Goal: Task Accomplishment & Management: Manage account settings

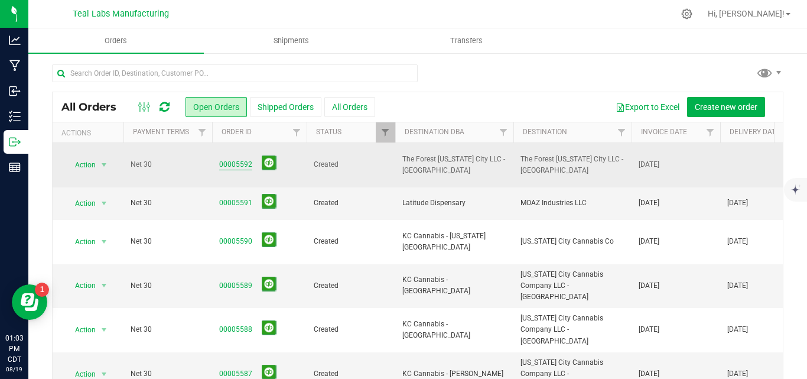
click at [231, 159] on link "00005592" at bounding box center [235, 164] width 33 height 11
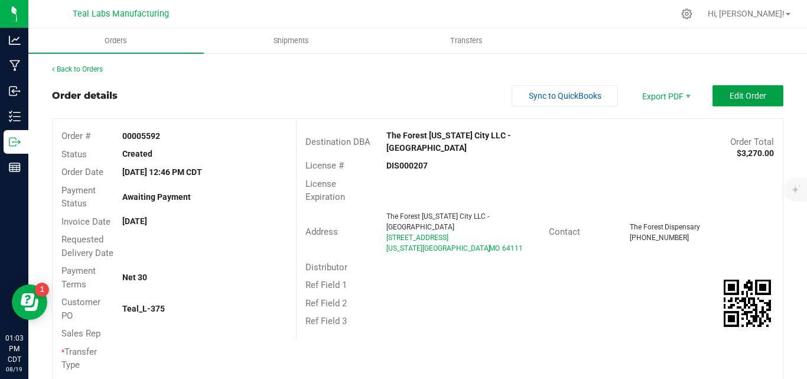
click at [760, 97] on button "Edit Order" at bounding box center [747, 95] width 71 height 21
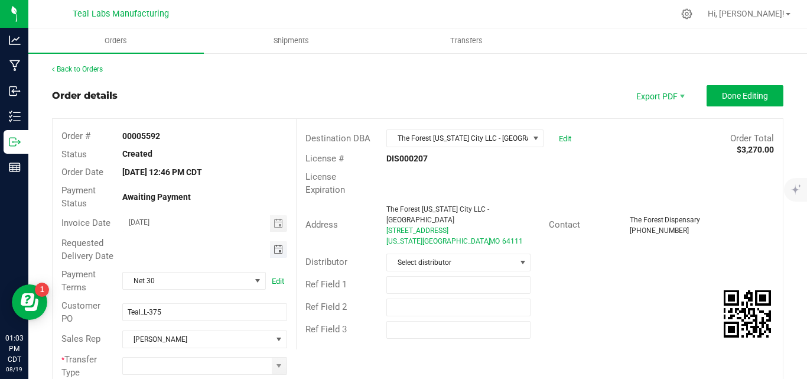
click at [279, 253] on span "Toggle calendar" at bounding box center [278, 249] width 9 height 9
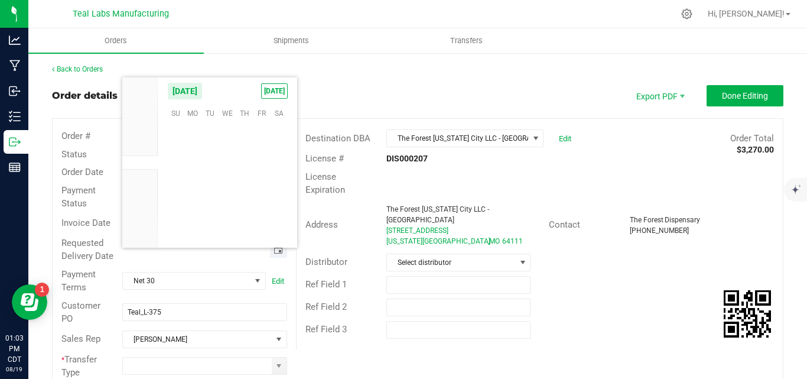
scroll to position [191454, 0]
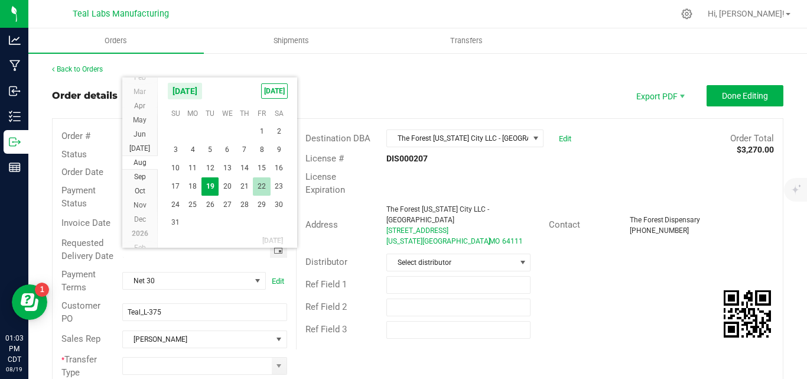
click at [261, 187] on span "22" at bounding box center [261, 186] width 17 height 18
type input "08/22/2025"
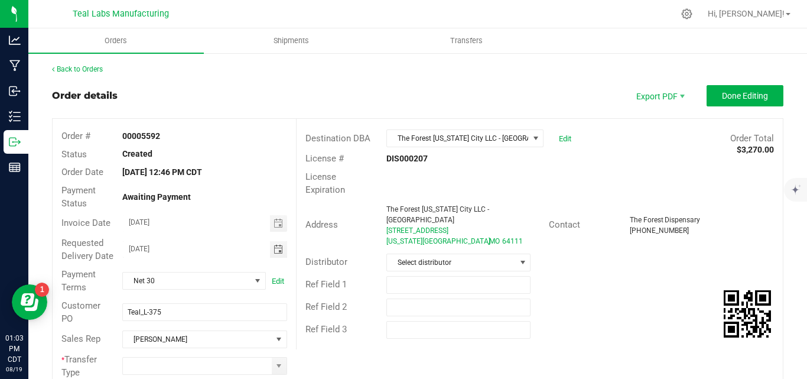
scroll to position [118, 0]
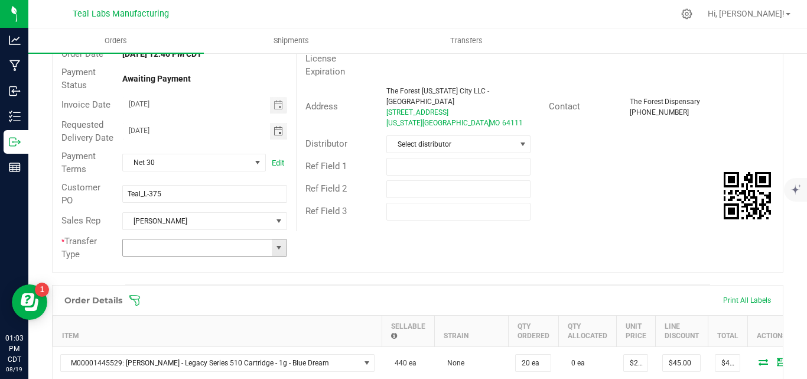
click at [274, 252] on span at bounding box center [278, 247] width 9 height 9
click at [181, 317] on li "Unaffiliated Transfer" at bounding box center [202, 322] width 161 height 20
type input "Unaffiliated Transfer"
click at [571, 229] on div "Order # 00005592 Status Created Order Date Aug 19, 2025 12:46 PM CDT Payment St…" at bounding box center [418, 136] width 730 height 271
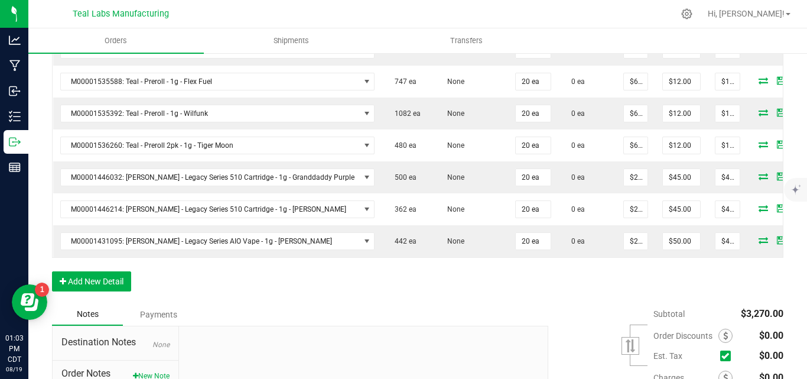
scroll to position [709, 0]
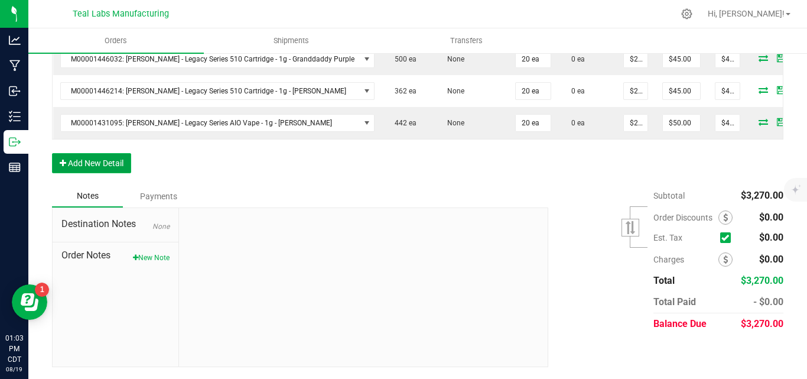
click at [114, 173] on button "Add New Detail" at bounding box center [91, 163] width 79 height 20
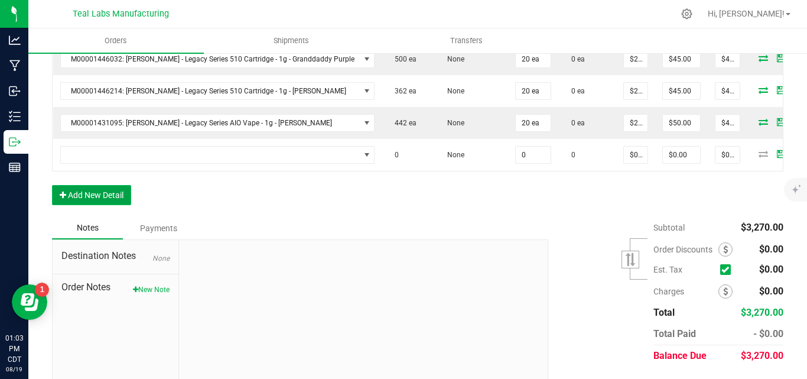
click at [97, 205] on button "Add New Detail" at bounding box center [91, 195] width 79 height 20
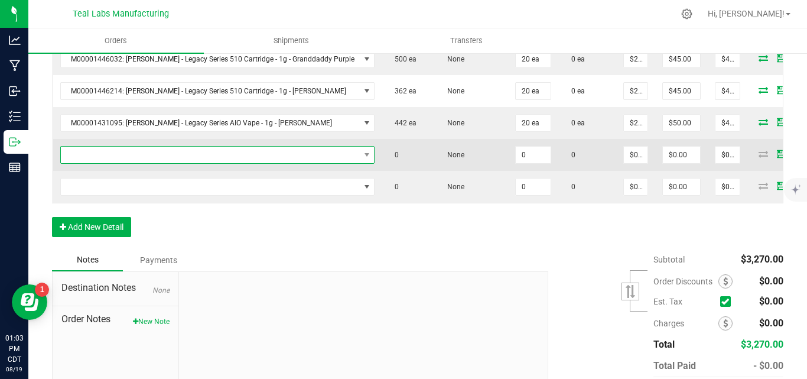
click at [95, 163] on span "NO DATA FOUND" at bounding box center [210, 155] width 299 height 17
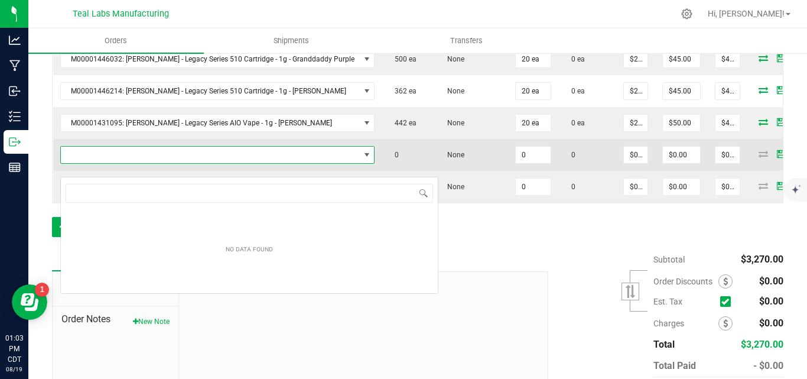
scroll to position [18, 288]
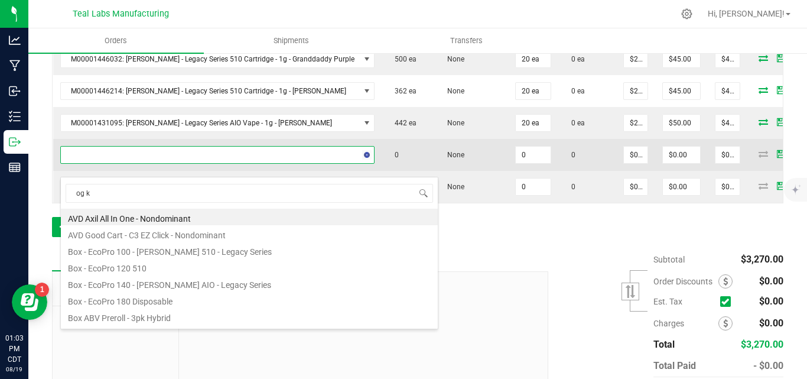
type input "og ku"
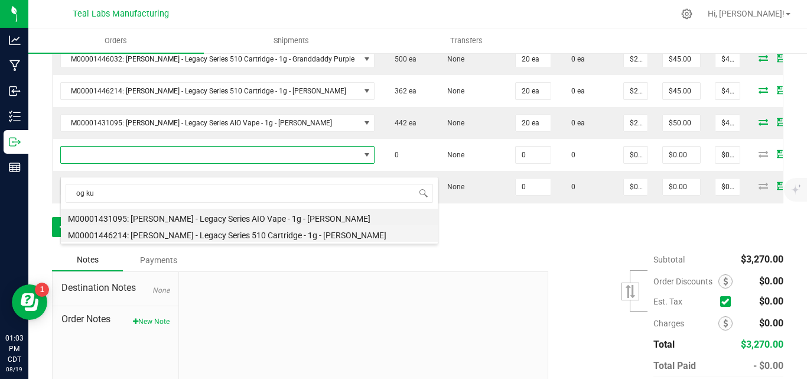
click at [224, 233] on li "M00001446214: Kusch - Legacy Series 510 Cartridge - 1g - OG Kusch" at bounding box center [249, 233] width 377 height 17
type input "0 ea"
type input "$22.50000"
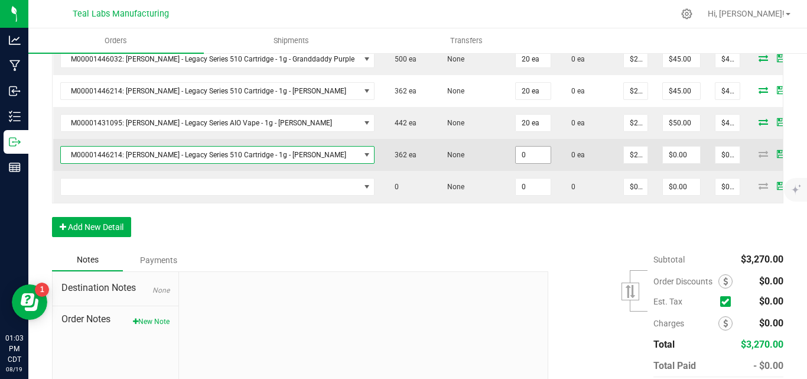
click at [516, 163] on input "0" at bounding box center [533, 155] width 35 height 17
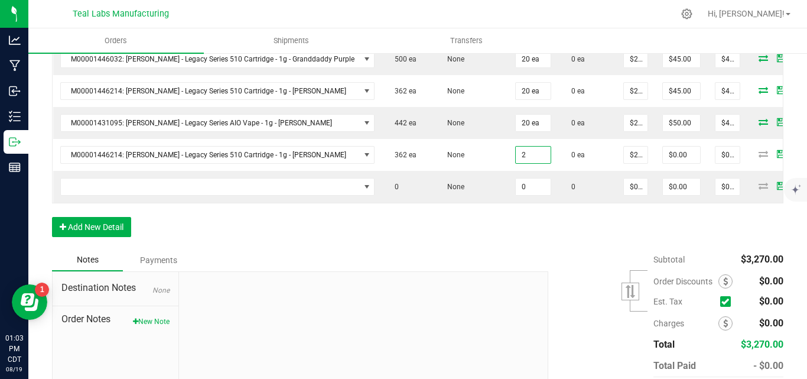
type input "2 ea"
type input "$45.00"
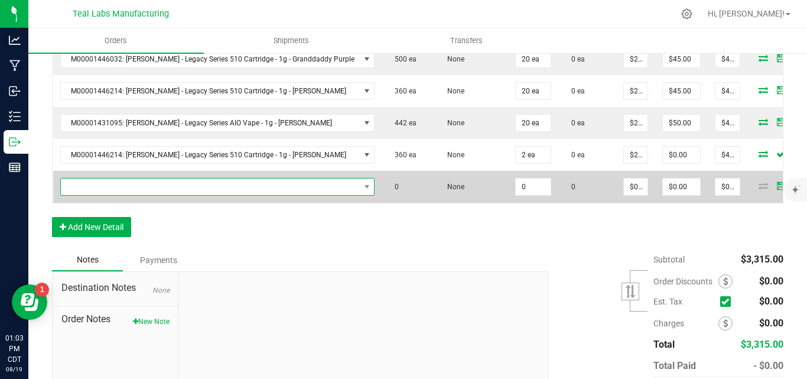
click at [196, 195] on span "NO DATA FOUND" at bounding box center [210, 186] width 299 height 17
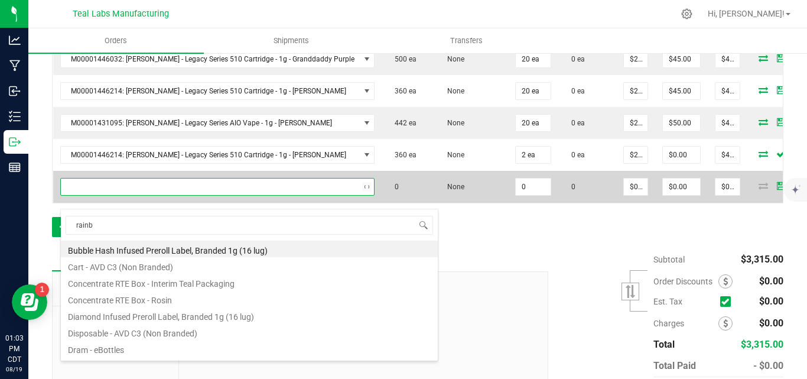
type input "rainbo"
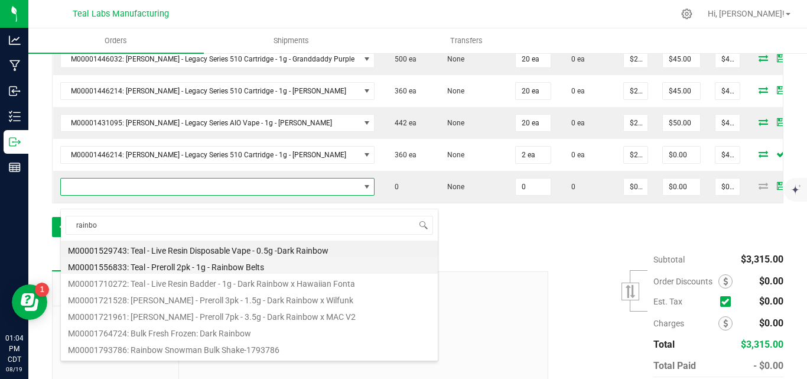
click at [268, 262] on li "M00001556833: Teal - Preroll 2pk - 1g - Rainbow Belts" at bounding box center [249, 265] width 377 height 17
type input "0 ea"
type input "$6.00000"
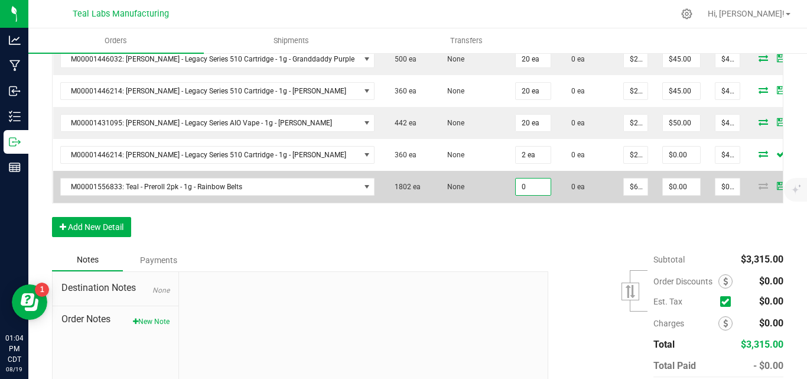
click at [516, 195] on input "0" at bounding box center [533, 186] width 35 height 17
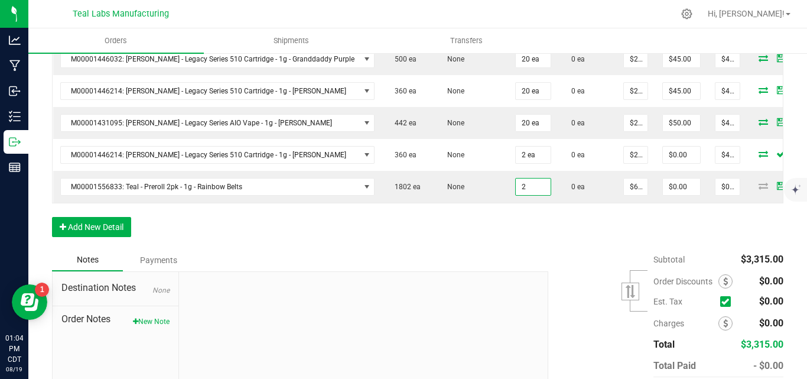
type input "2 ea"
type input "$12.00"
click at [122, 237] on button "Add New Detail" at bounding box center [91, 227] width 79 height 20
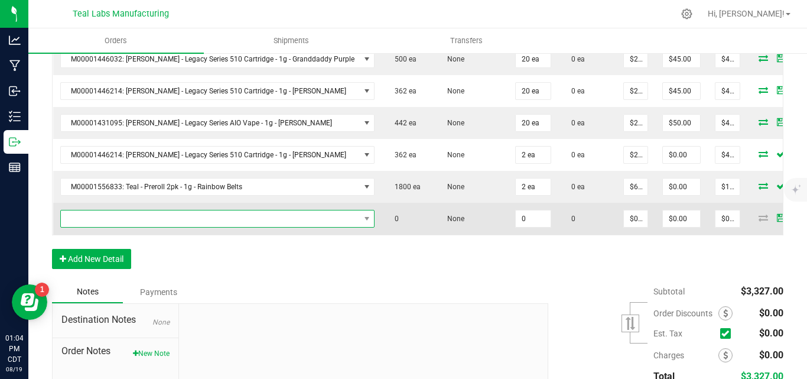
click at [251, 227] on span "NO DATA FOUND" at bounding box center [210, 218] width 299 height 17
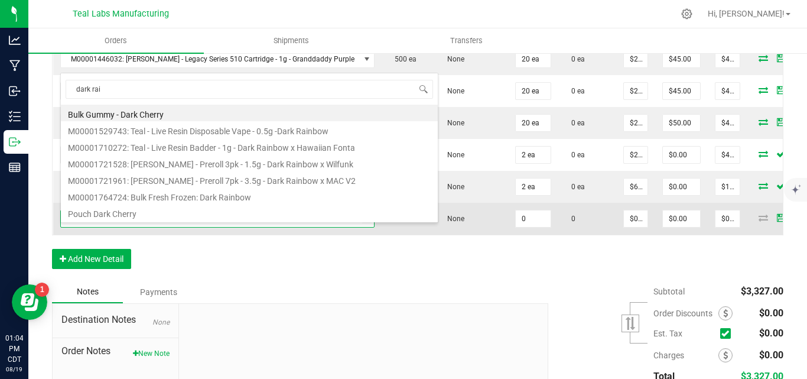
type input "dark rain"
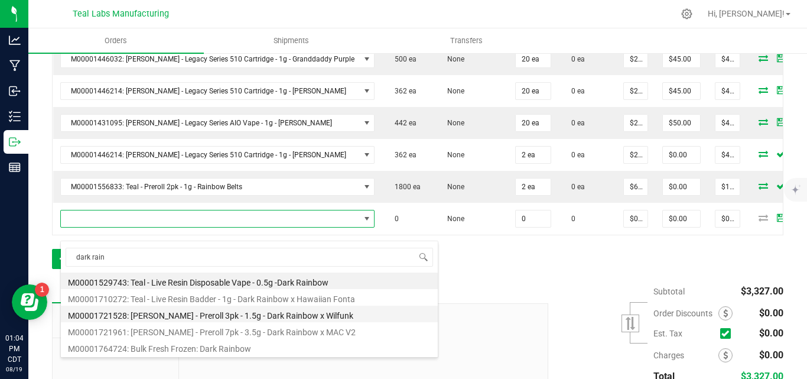
click at [310, 315] on li "M00001721528: Kusch - Preroll 3pk - 1.5g - Dark Rainbow x Wilfunk" at bounding box center [249, 313] width 377 height 17
type input "0 ea"
type input "$8.00000"
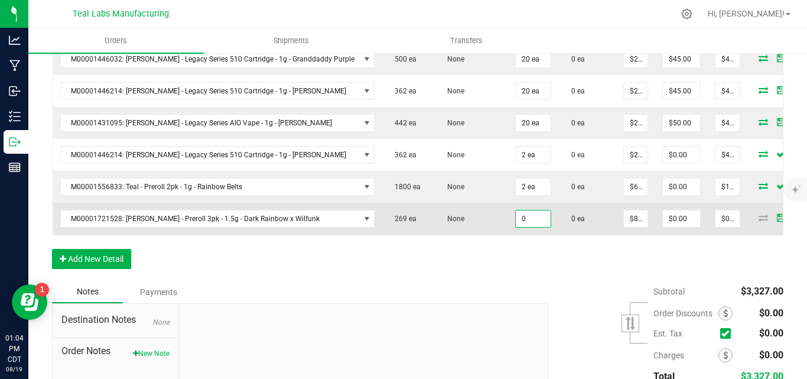
click at [516, 227] on input "0" at bounding box center [533, 218] width 35 height 17
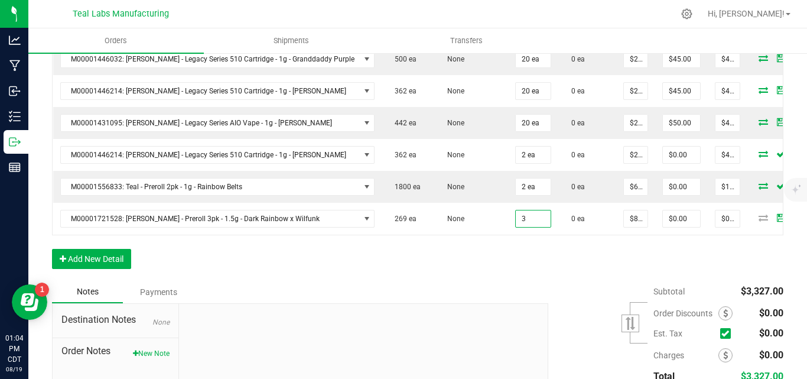
type input "3 ea"
type input "$24.00"
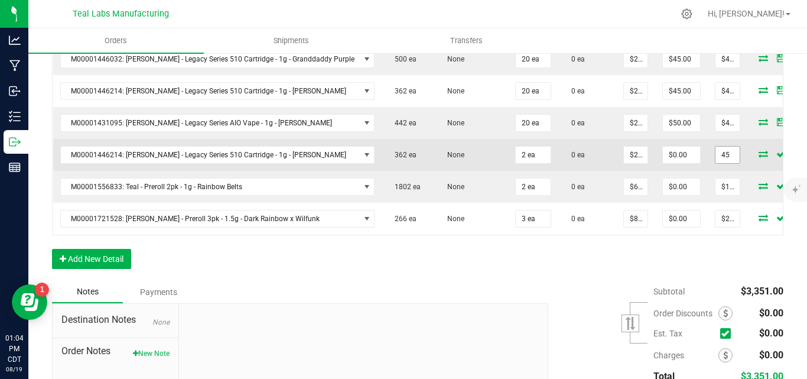
click at [715, 163] on input "45" at bounding box center [727, 155] width 24 height 17
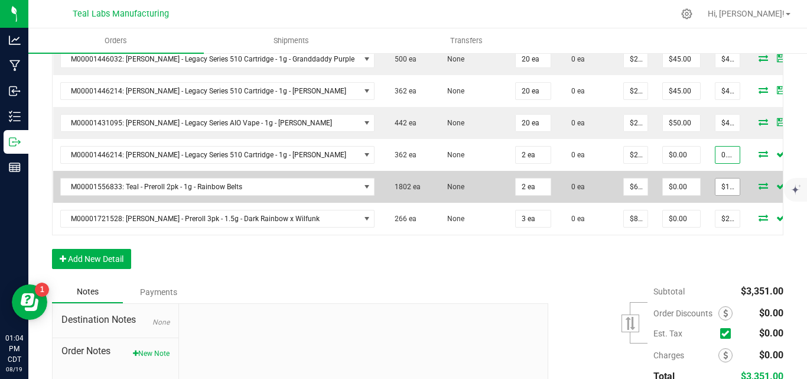
type input "0.02"
type input "$0.01000"
type input "$0.02"
click at [715, 195] on input "12" at bounding box center [727, 186] width 24 height 17
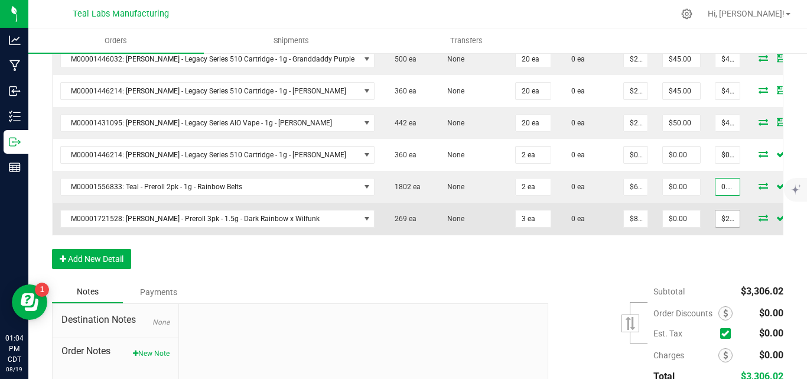
type input "0.02"
type input "$0.01000"
type input "$0.02"
click at [715, 227] on input "24" at bounding box center [727, 218] width 24 height 17
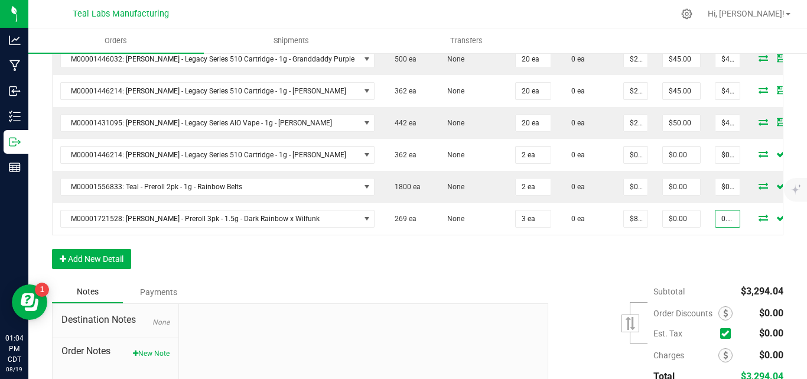
type input "0.03"
type input "$0.01000"
type input "$0.03"
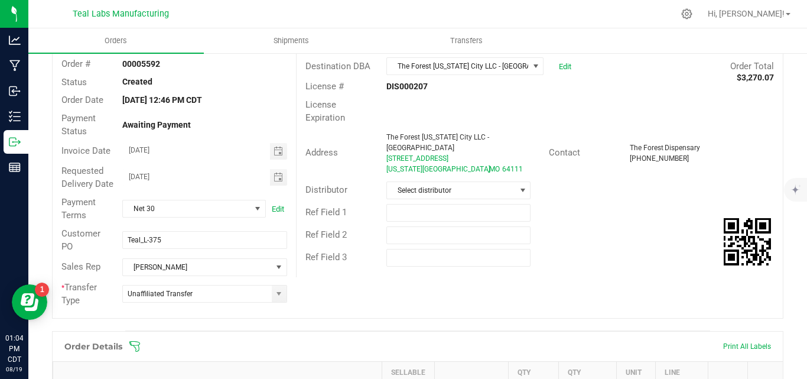
scroll to position [0, 0]
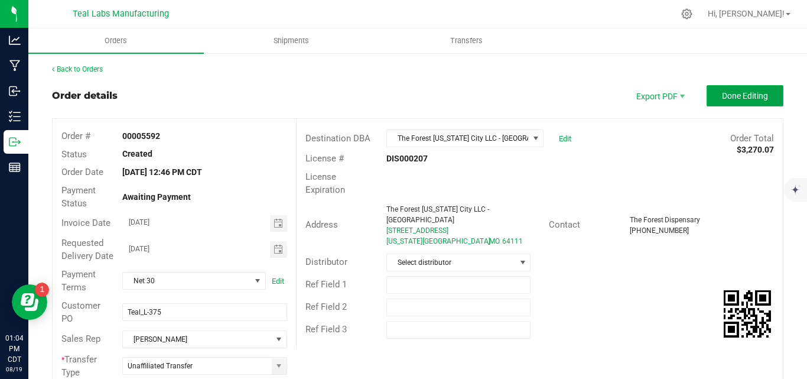
click at [722, 93] on span "Done Editing" at bounding box center [745, 95] width 46 height 9
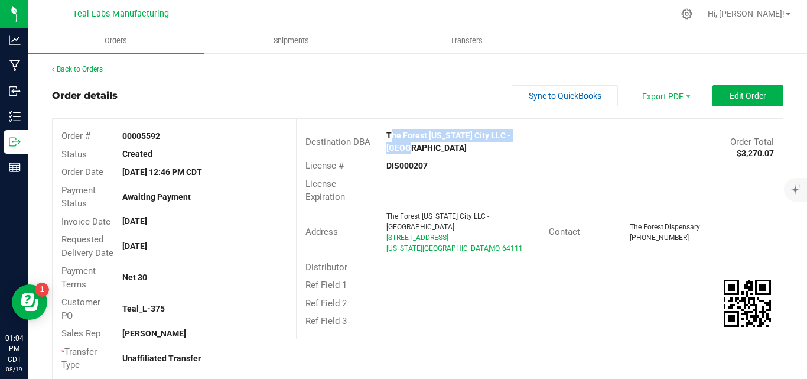
drag, startPoint x: 531, startPoint y: 138, endPoint x: 383, endPoint y: 134, distance: 148.3
click at [383, 134] on div "The Forest Kansas City LLC - Westport" at bounding box center [478, 141] width 203 height 25
copy strong "The Forest Kansas City LLC - Westport"
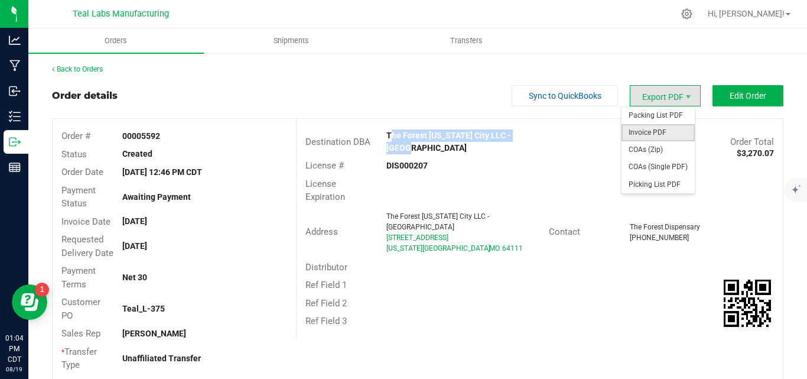
click at [644, 128] on span "Invoice PDF" at bounding box center [657, 132] width 73 height 17
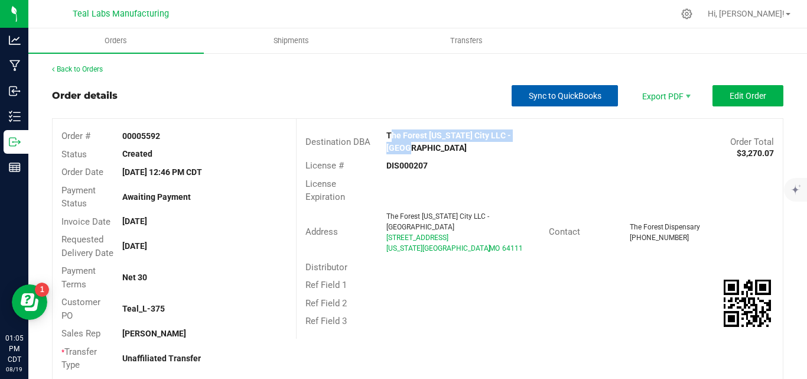
click at [565, 102] on button "Sync to QuickBooks" at bounding box center [565, 95] width 106 height 21
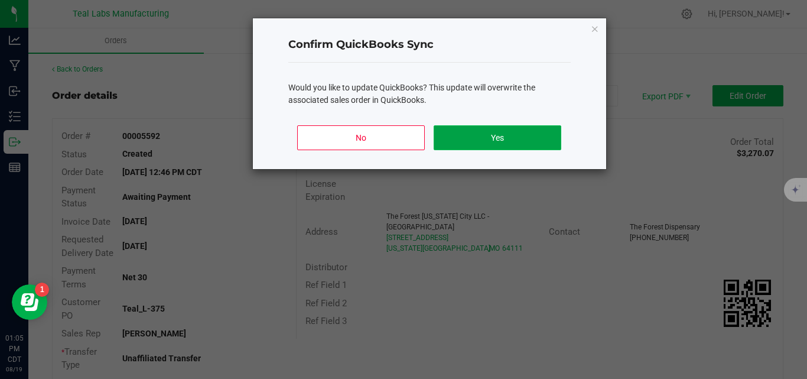
click at [527, 137] on button "Yes" at bounding box center [497, 137] width 127 height 25
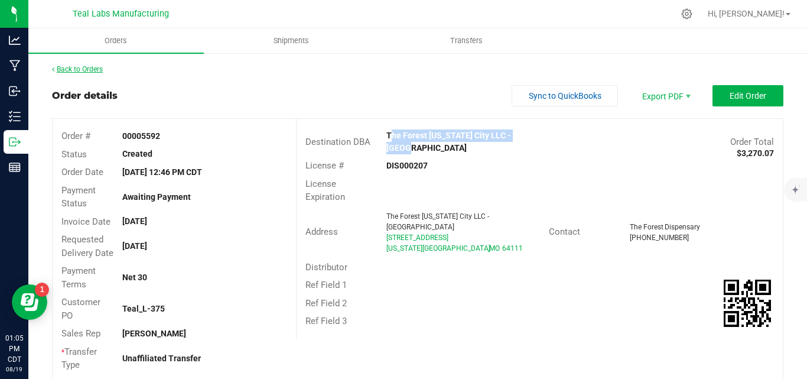
click at [101, 71] on link "Back to Orders" at bounding box center [77, 69] width 51 height 8
